Goal: Task Accomplishment & Management: Complete application form

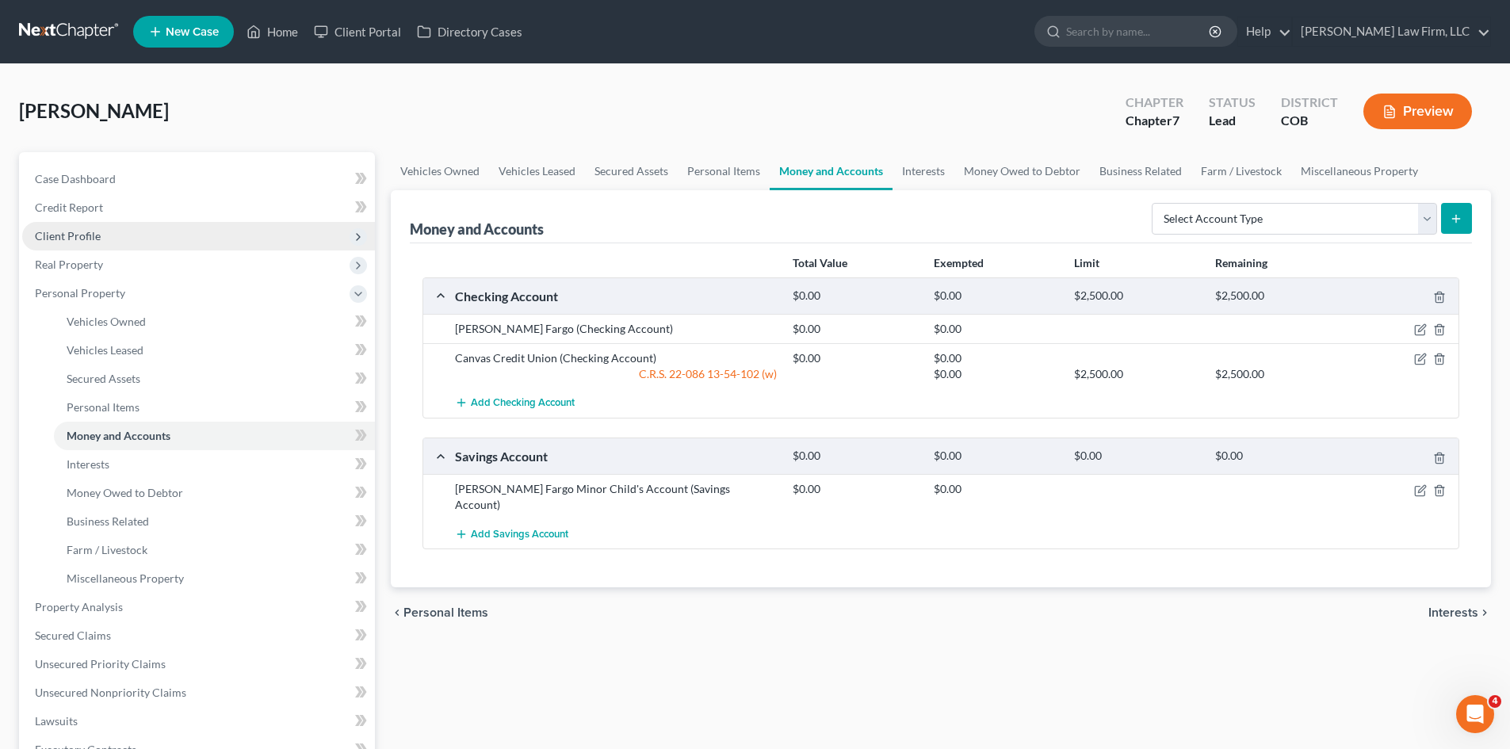
click at [93, 232] on span "Client Profile" at bounding box center [68, 235] width 66 height 13
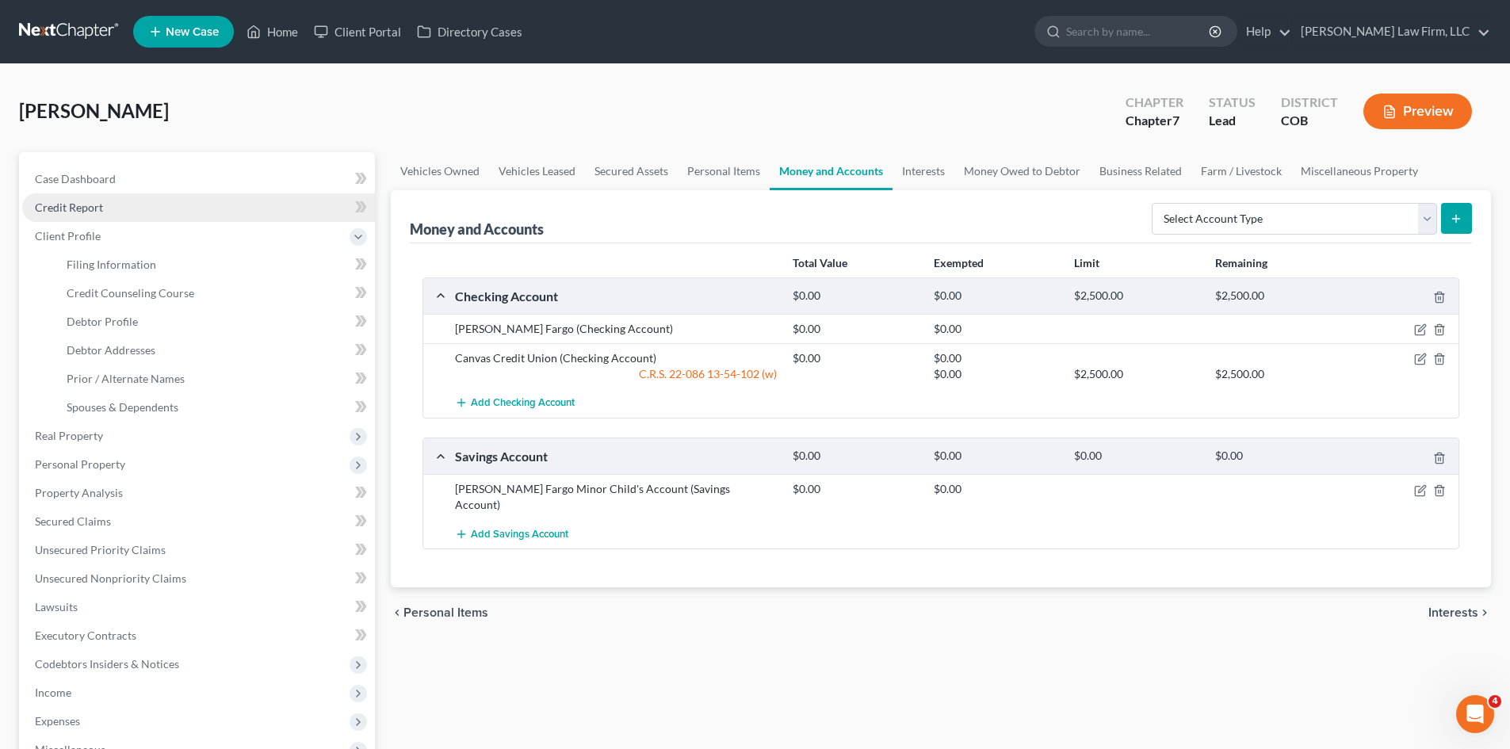
click at [98, 204] on span "Credit Report" at bounding box center [69, 207] width 68 height 13
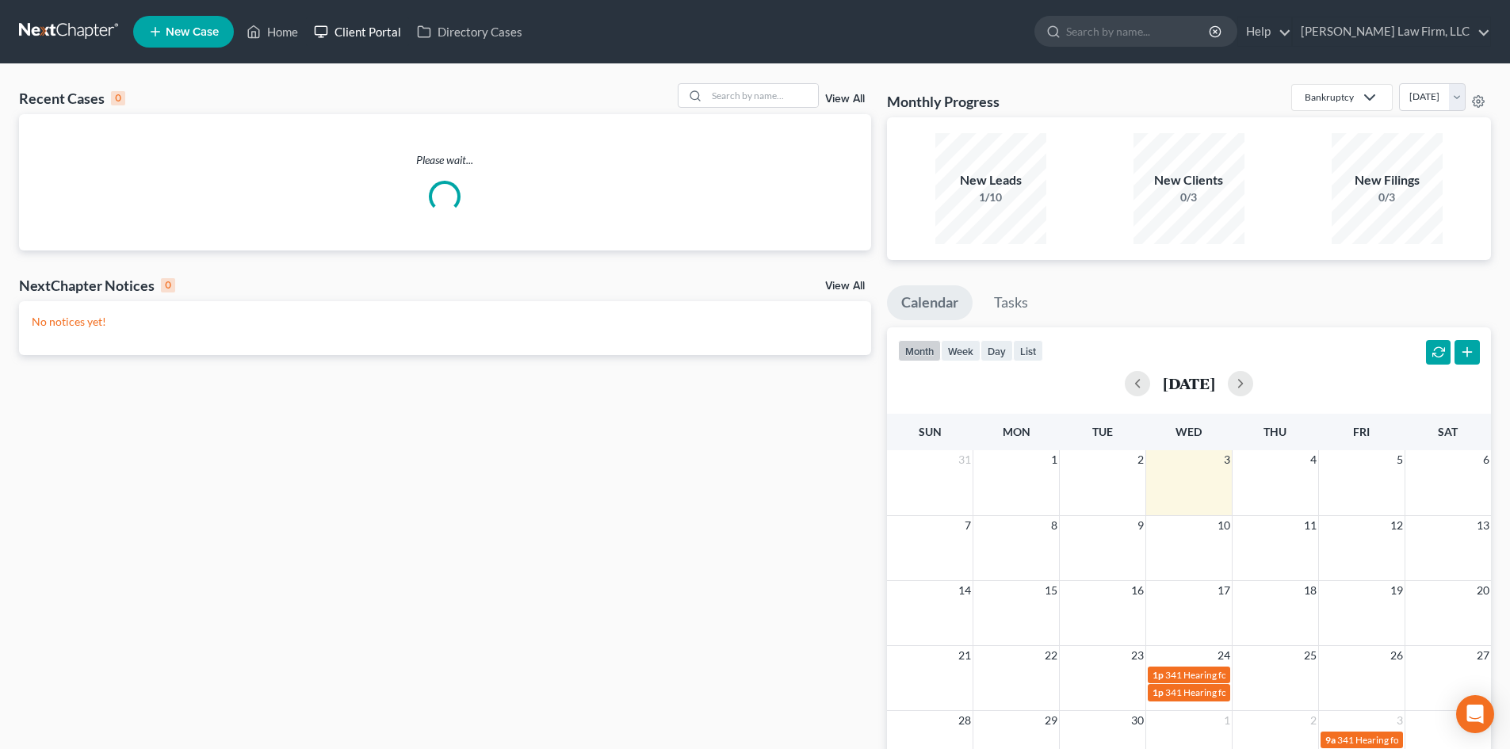
click at [348, 29] on link "Client Portal" at bounding box center [357, 31] width 103 height 29
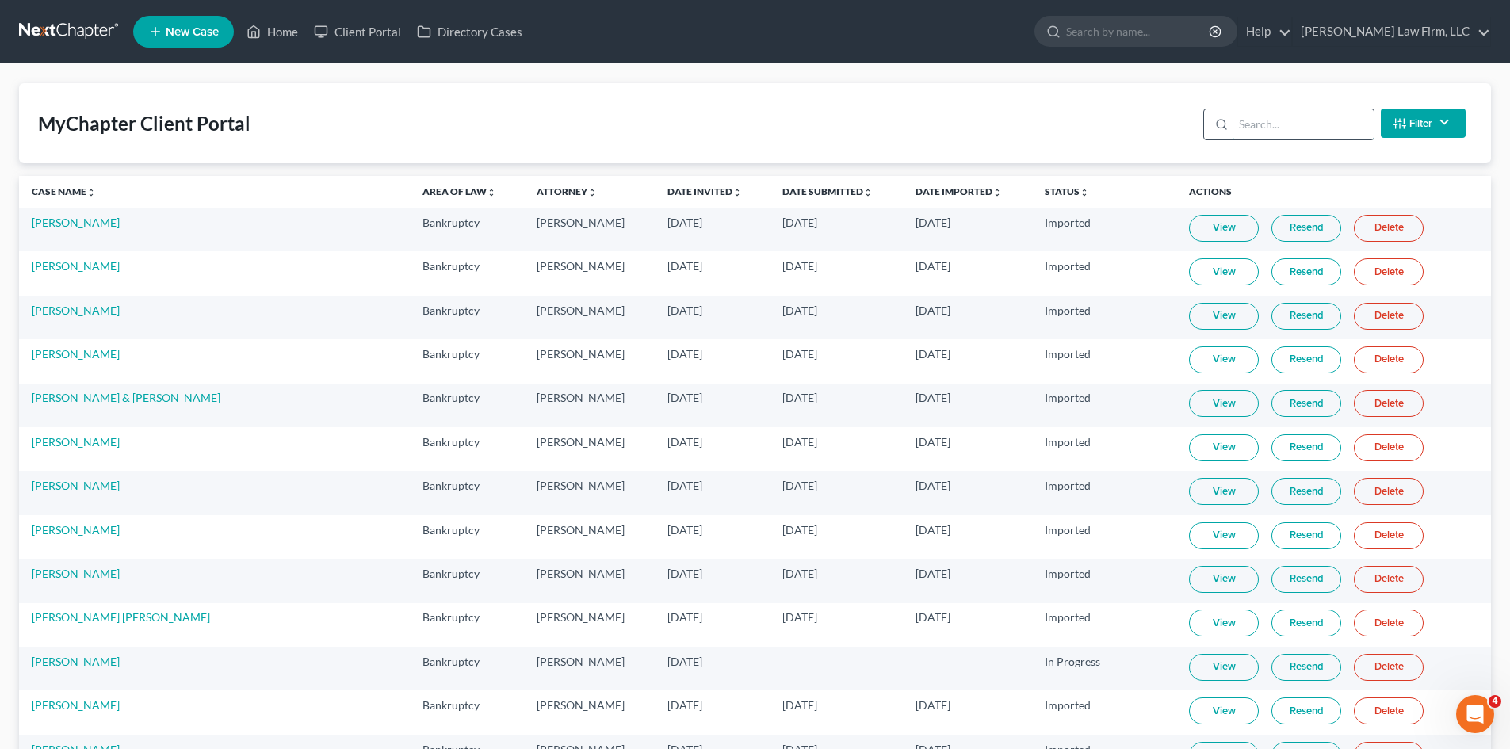
click at [1269, 117] on input "search" at bounding box center [1304, 124] width 140 height 30
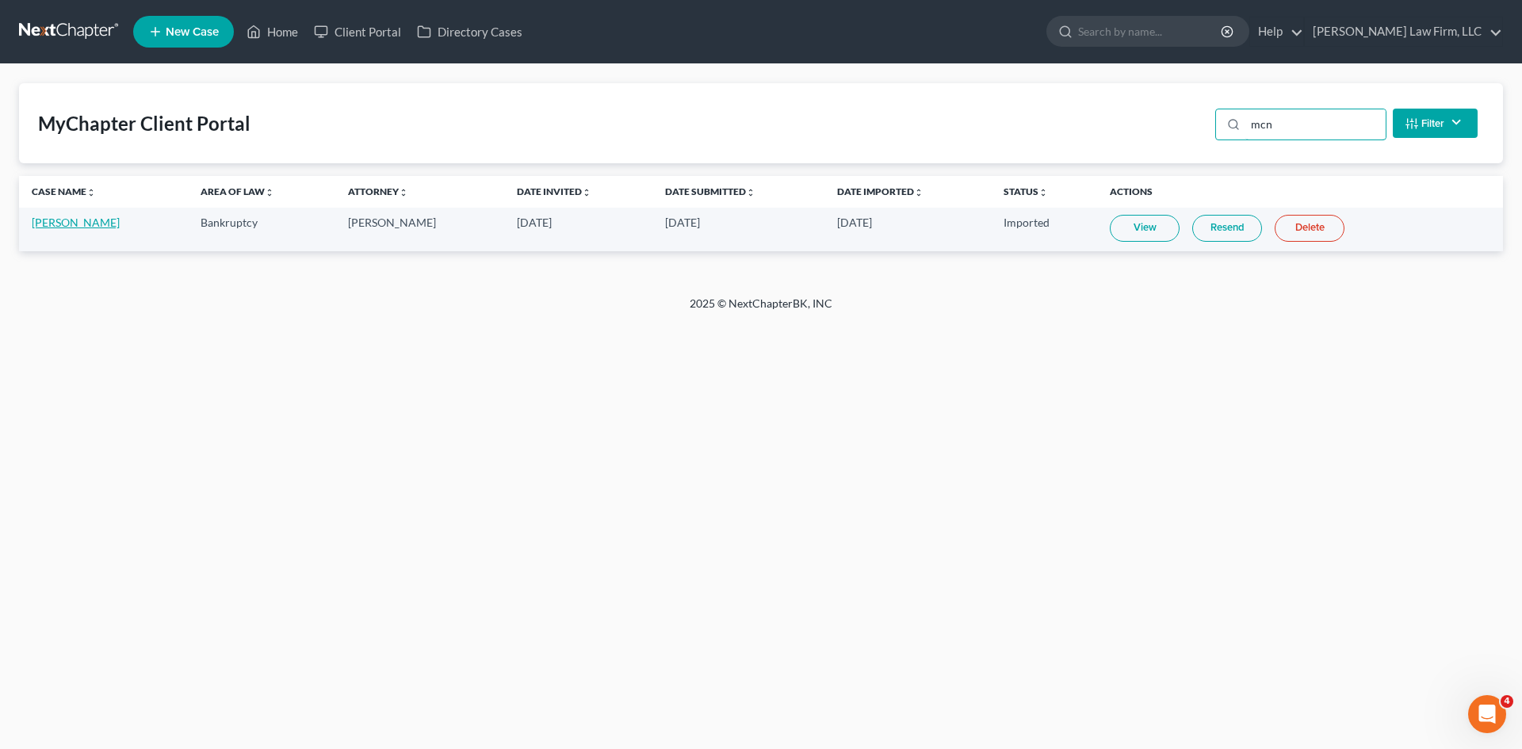
type input "mcn"
click at [79, 218] on link "Jeffery McNeil Jr" at bounding box center [76, 222] width 88 height 13
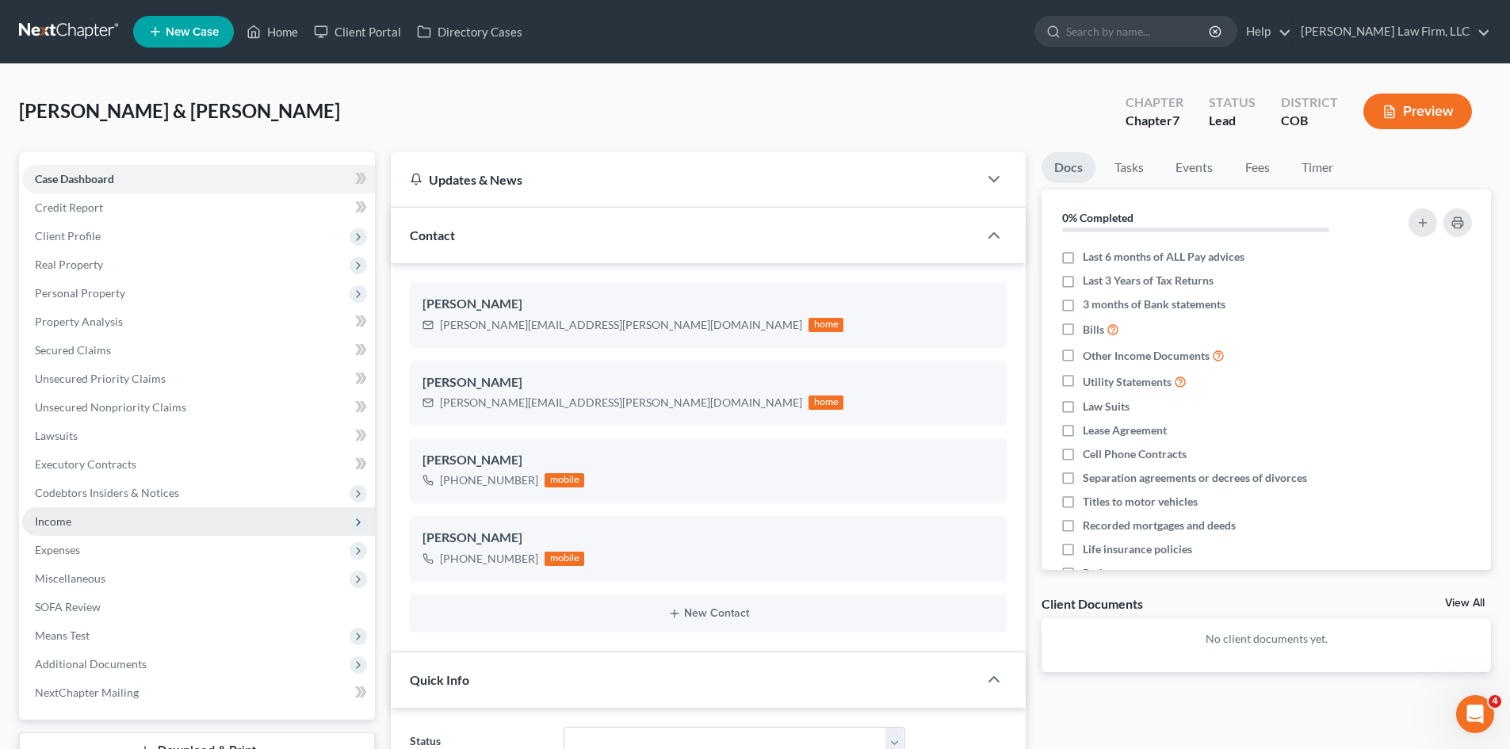
click at [84, 519] on span "Income" at bounding box center [198, 521] width 353 height 29
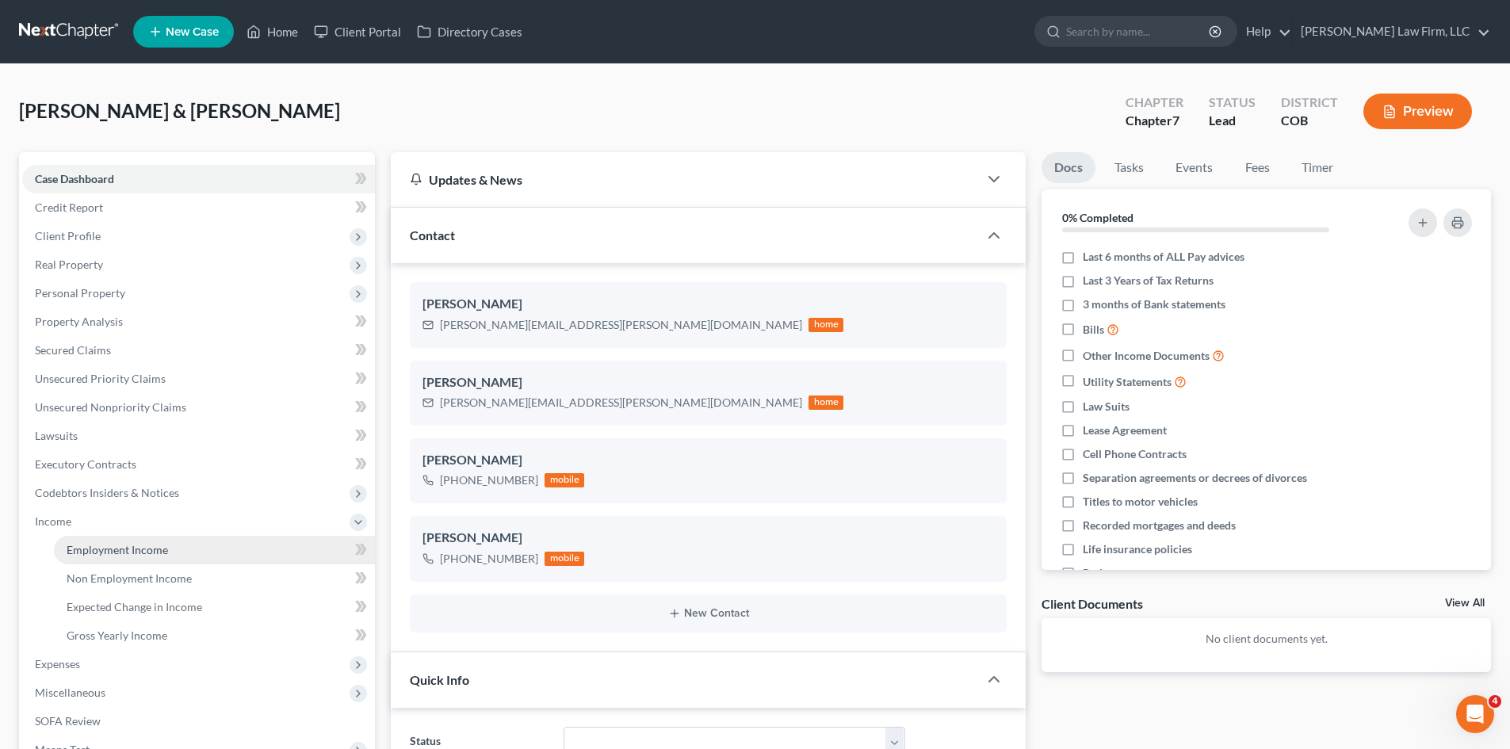
click at [136, 554] on span "Employment Income" at bounding box center [117, 549] width 101 height 13
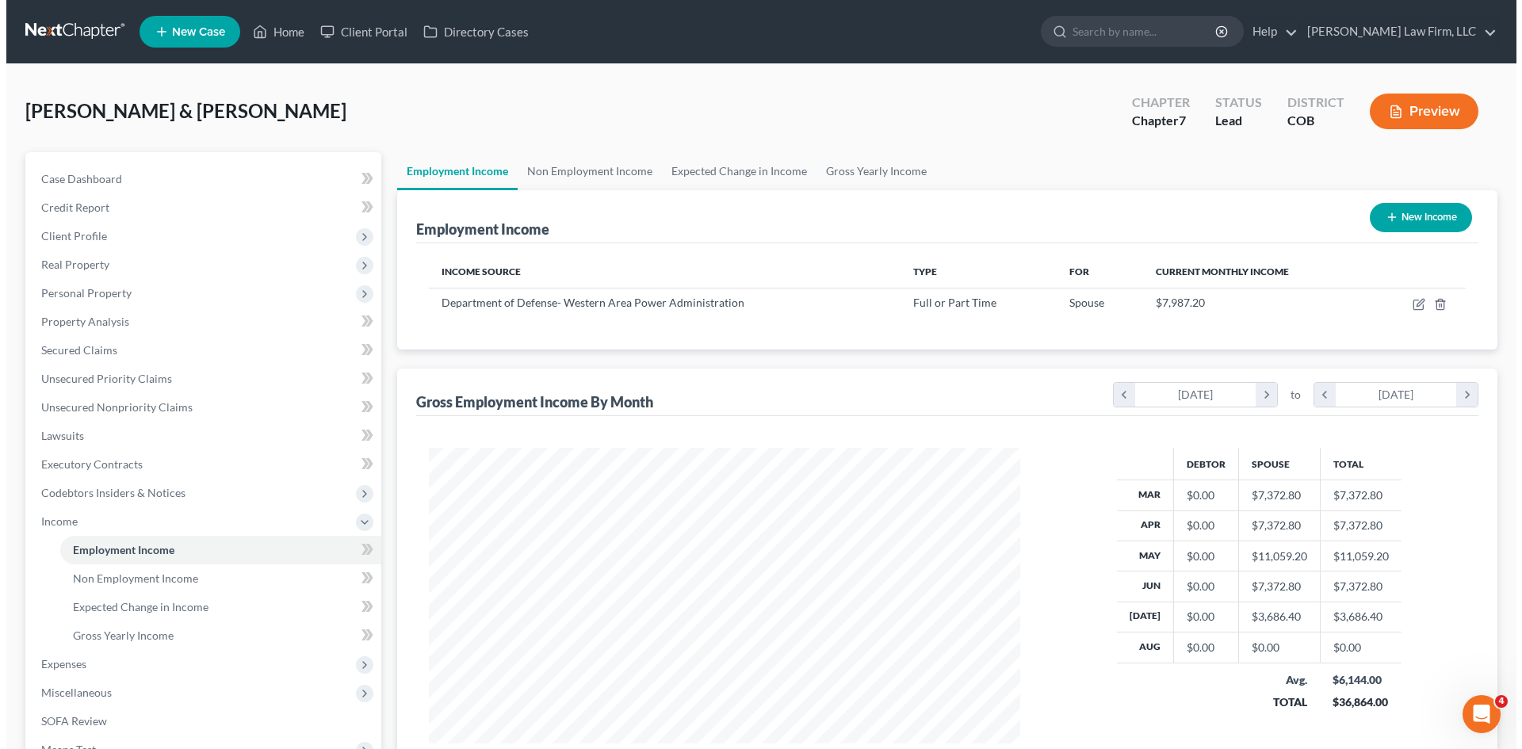
scroll to position [296, 623]
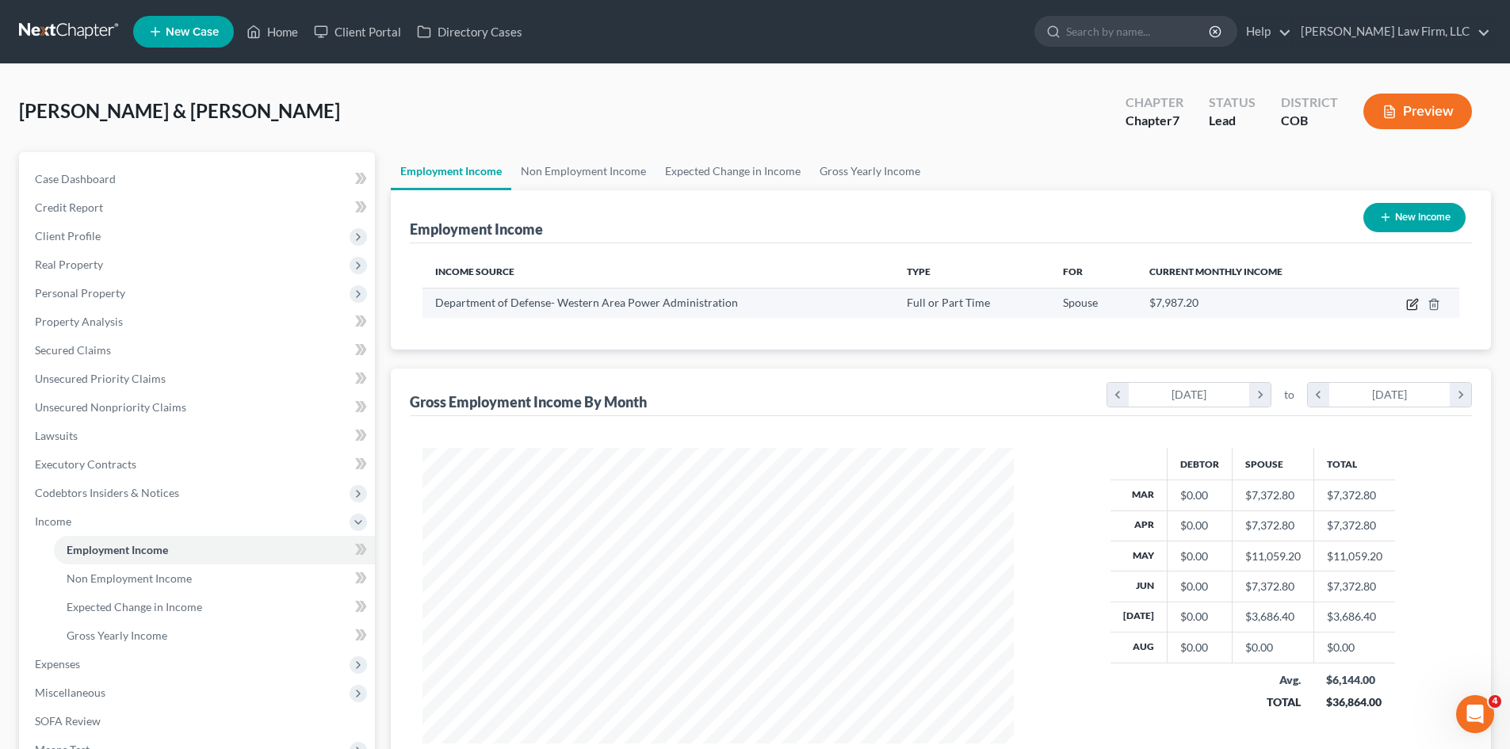
click at [1414, 305] on icon "button" at bounding box center [1414, 302] width 7 height 7
select select "0"
select select "5"
select select "2"
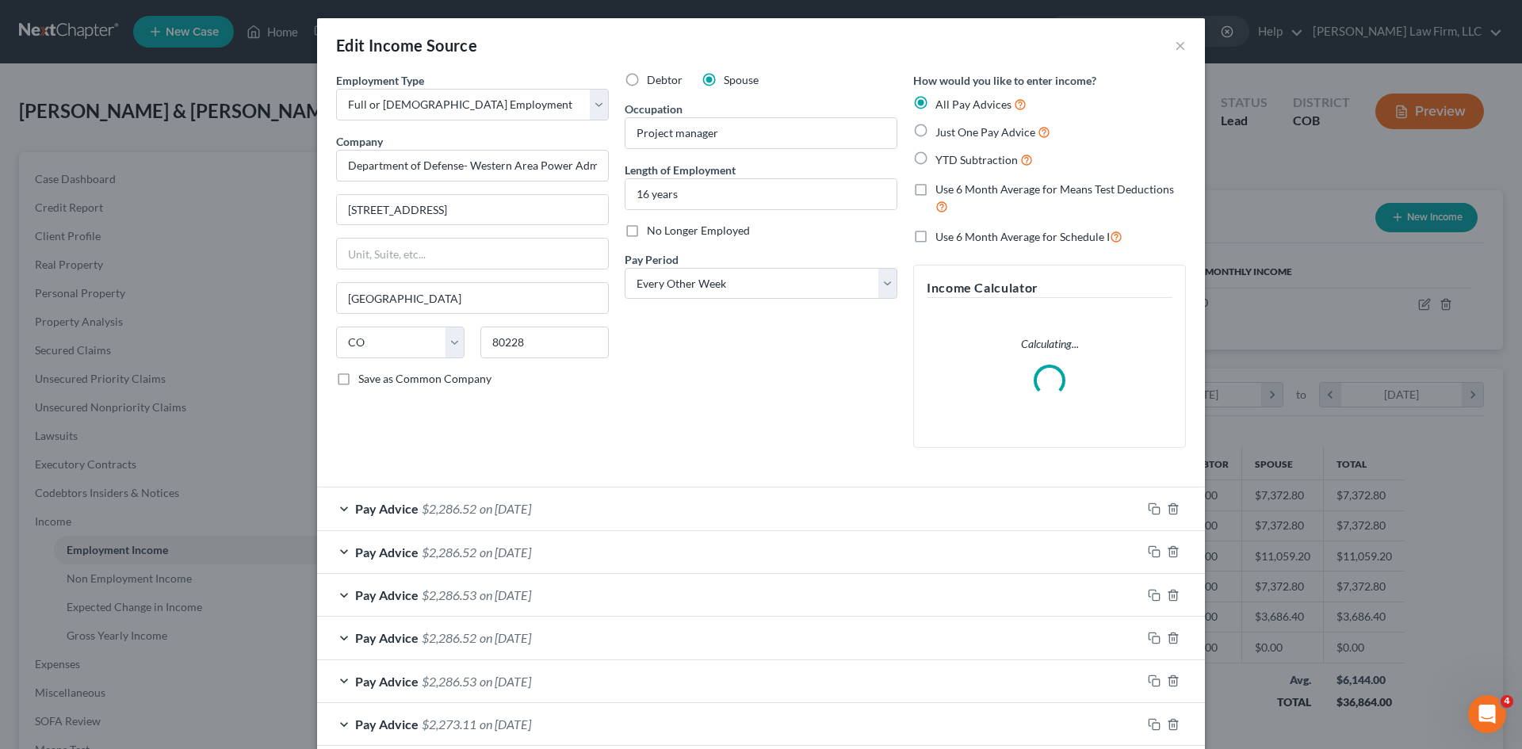
scroll to position [0, 0]
